Goal: Task Accomplishment & Management: Complete application form

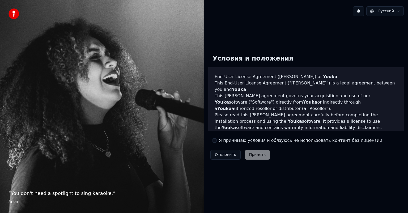
click at [215, 142] on button "Я принимаю условия и обязуюсь не использовать контент без лицензии" at bounding box center [214, 140] width 4 height 4
click at [252, 155] on button "Принять" at bounding box center [257, 155] width 25 height 10
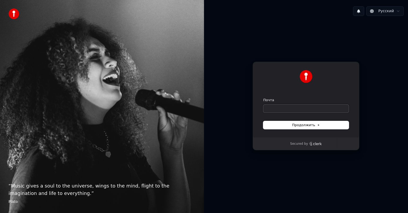
click at [315, 108] on input "Почта" at bounding box center [306, 109] width 86 height 8
